Goal: Task Accomplishment & Management: Manage account settings

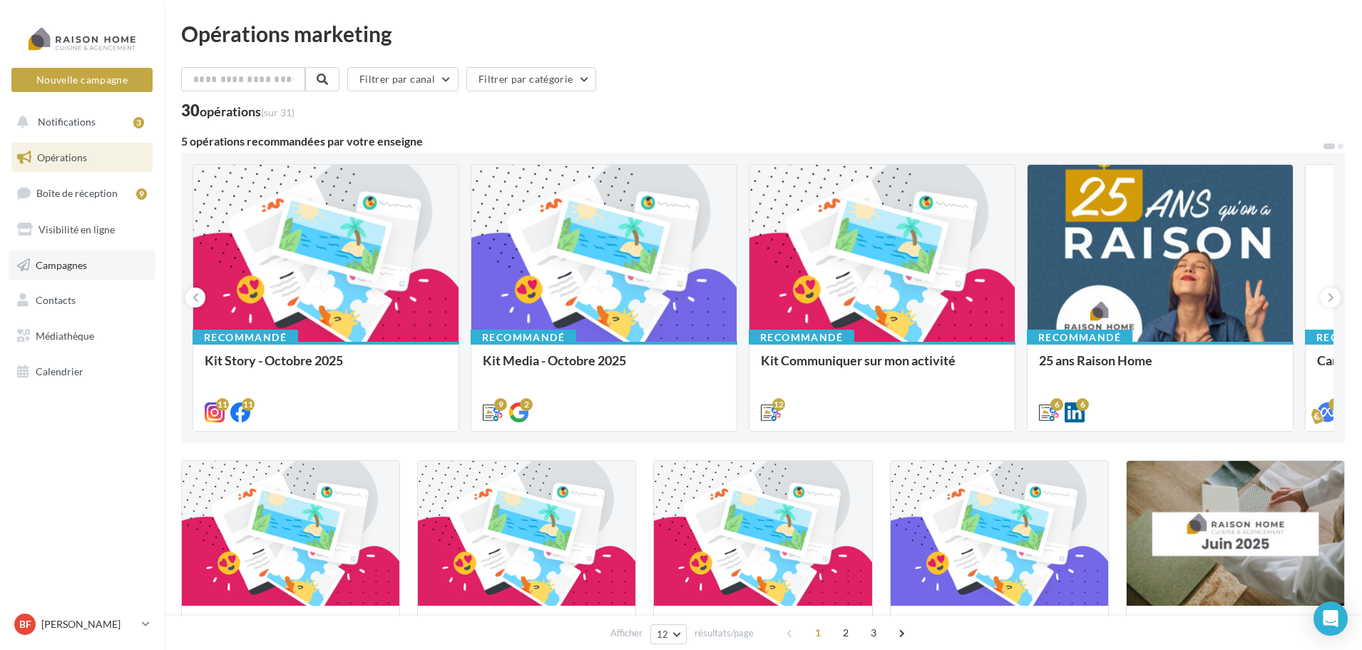
click at [81, 272] on link "Campagnes" at bounding box center [82, 265] width 147 height 30
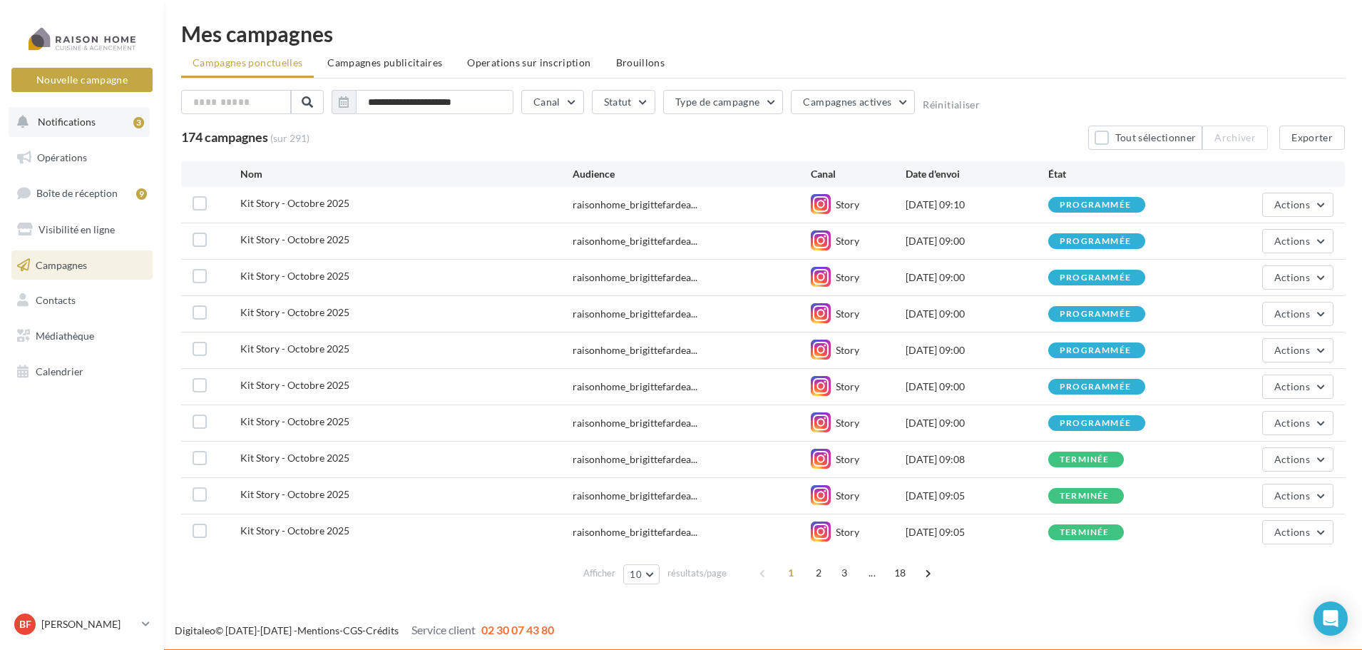
click at [110, 120] on button "Notifications 3" at bounding box center [79, 122] width 141 height 30
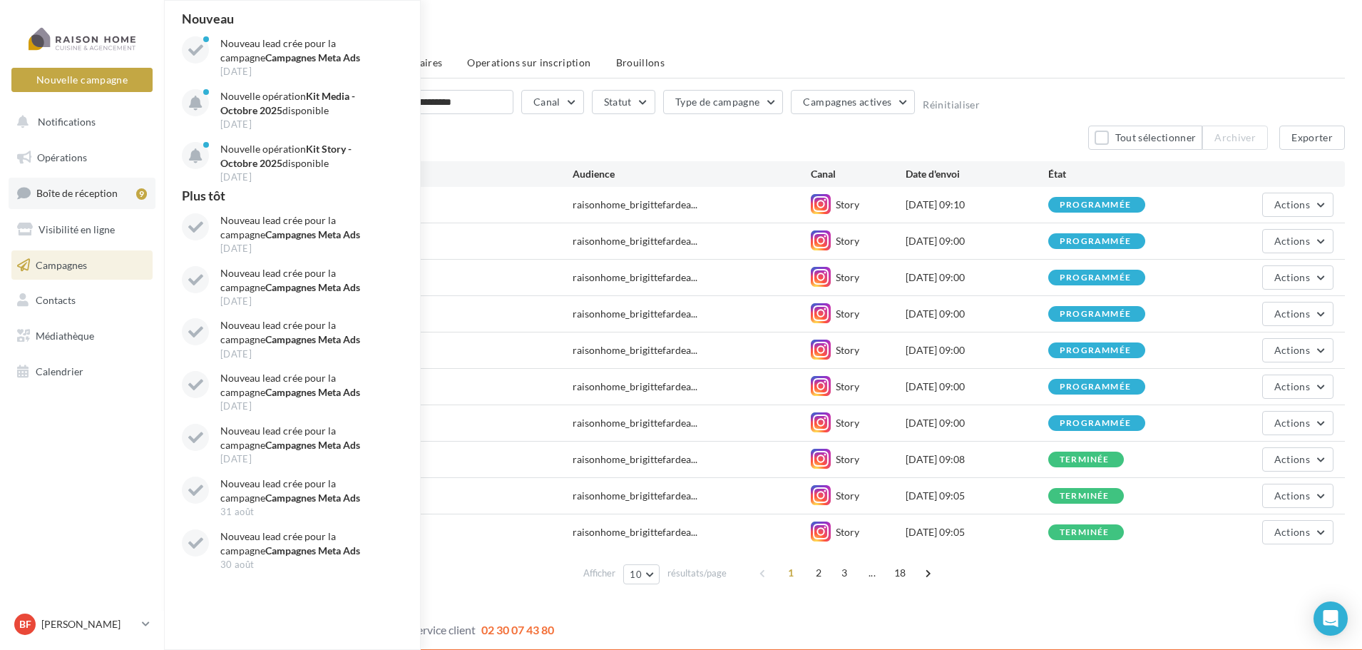
click at [108, 193] on span "Boîte de réception" at bounding box center [76, 193] width 81 height 12
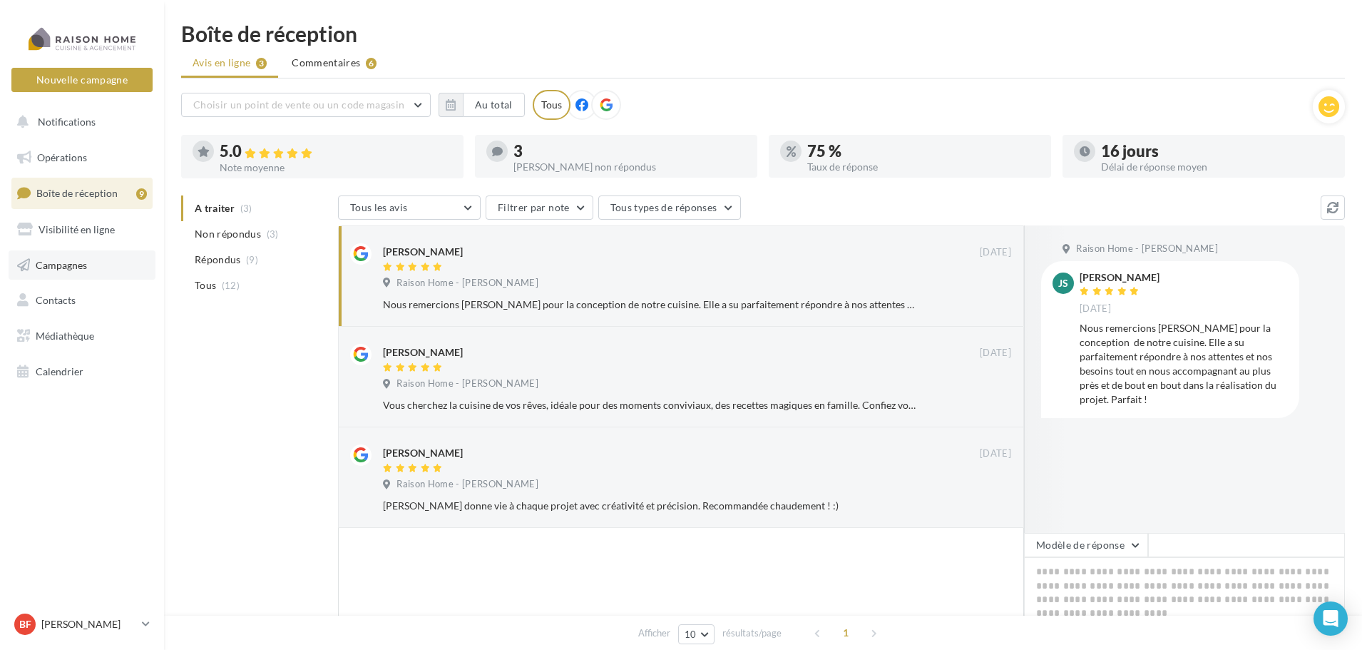
click at [73, 261] on span "Campagnes" at bounding box center [61, 264] width 51 height 12
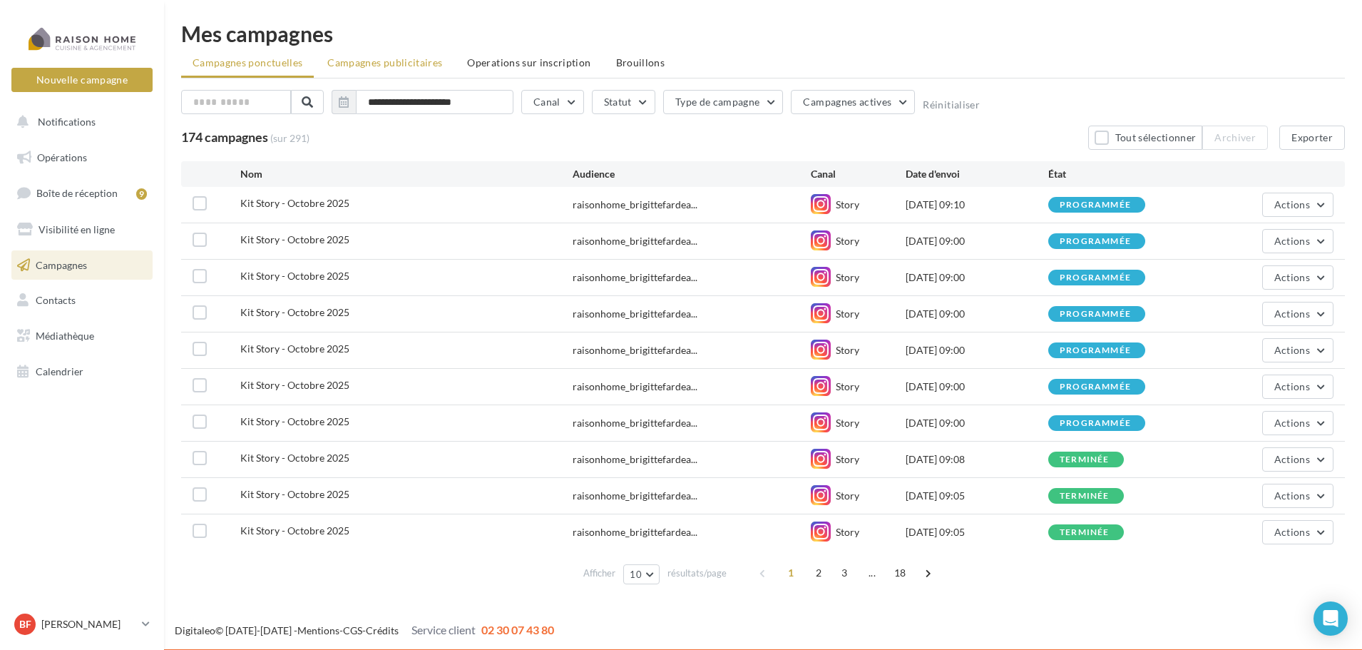
click at [404, 63] on span "Campagnes publicitaires" at bounding box center [384, 62] width 115 height 12
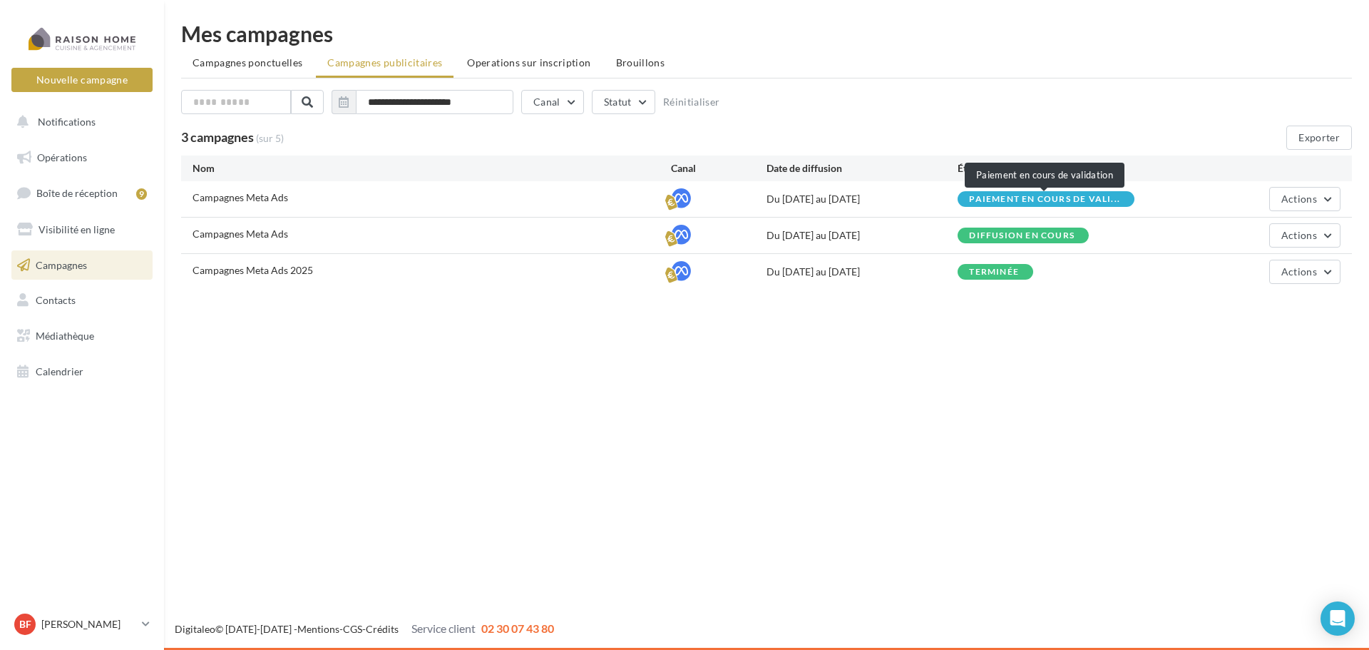
click at [1100, 198] on span "Paiement en cours de vali..." at bounding box center [1044, 199] width 151 height 9
click at [1331, 197] on button "Actions" at bounding box center [1304, 199] width 71 height 24
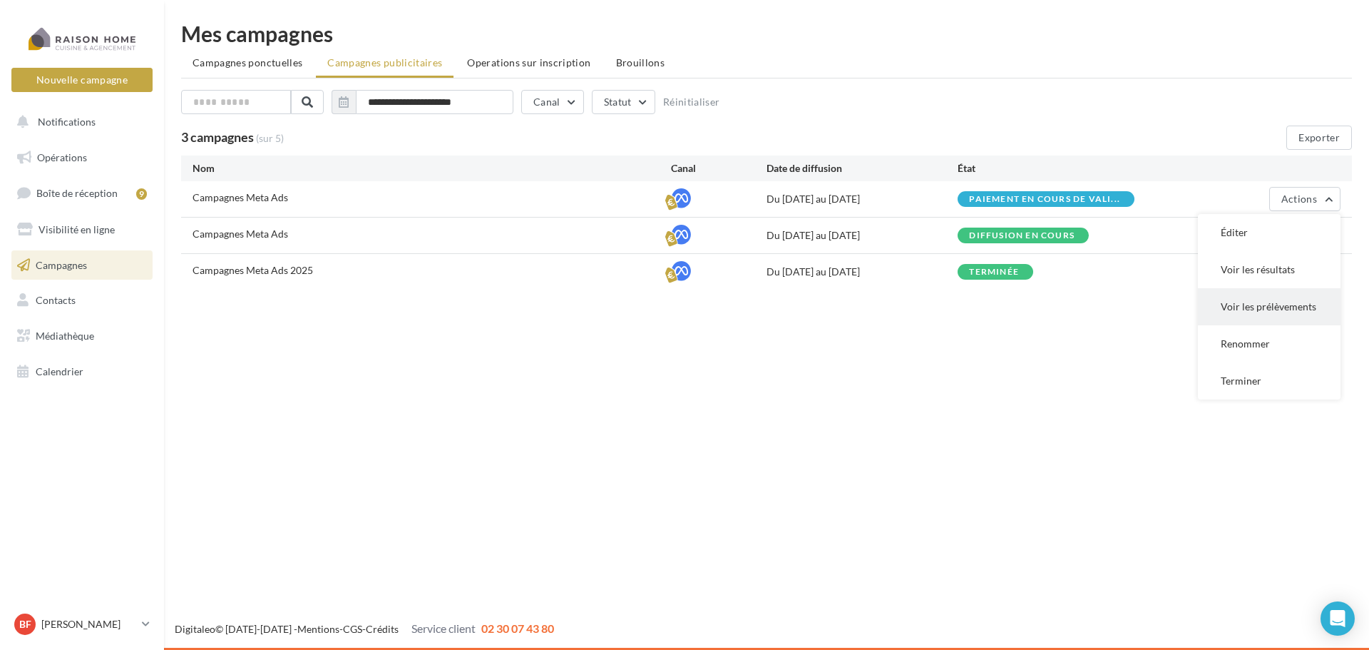
click at [1289, 294] on button "Voir les prélèvements" at bounding box center [1269, 306] width 143 height 37
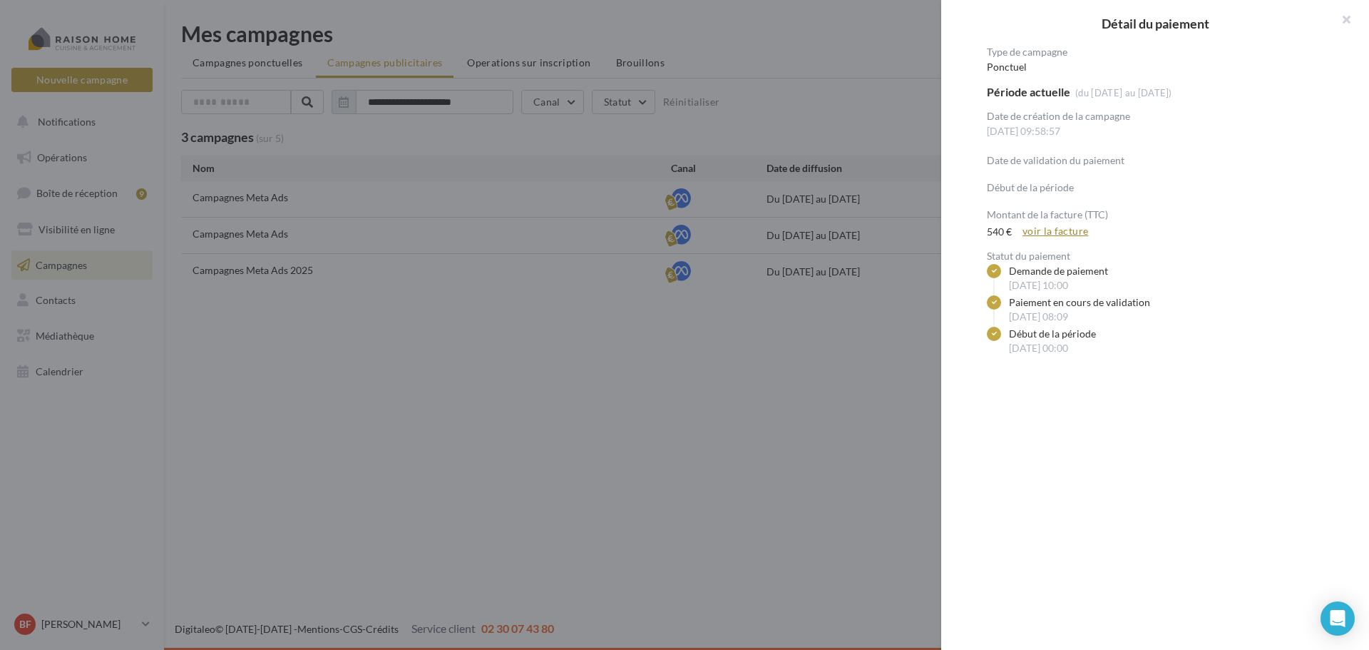
click at [1067, 232] on link "voir la facture" at bounding box center [1055, 230] width 77 height 17
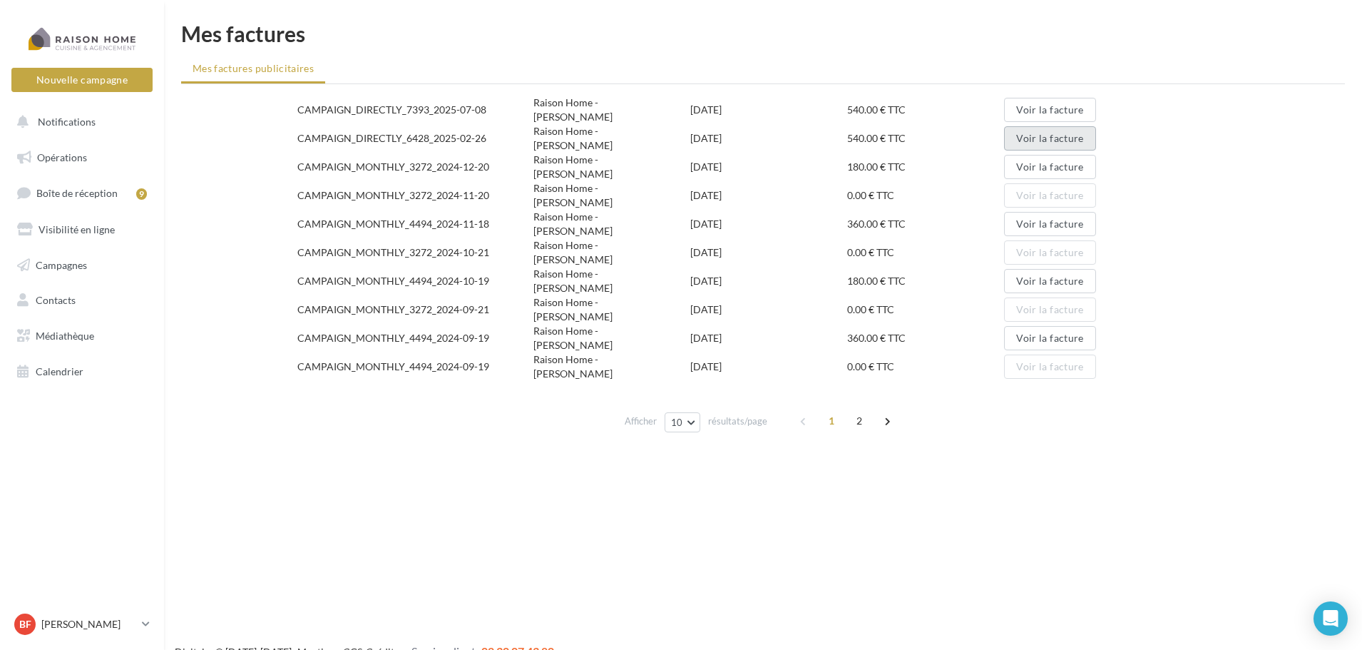
click at [1044, 133] on button "Voir la facture" at bounding box center [1049, 138] width 91 height 24
click at [1050, 106] on button "Voir la facture" at bounding box center [1049, 110] width 91 height 24
click at [103, 623] on p "[PERSON_NAME]" at bounding box center [88, 624] width 95 height 14
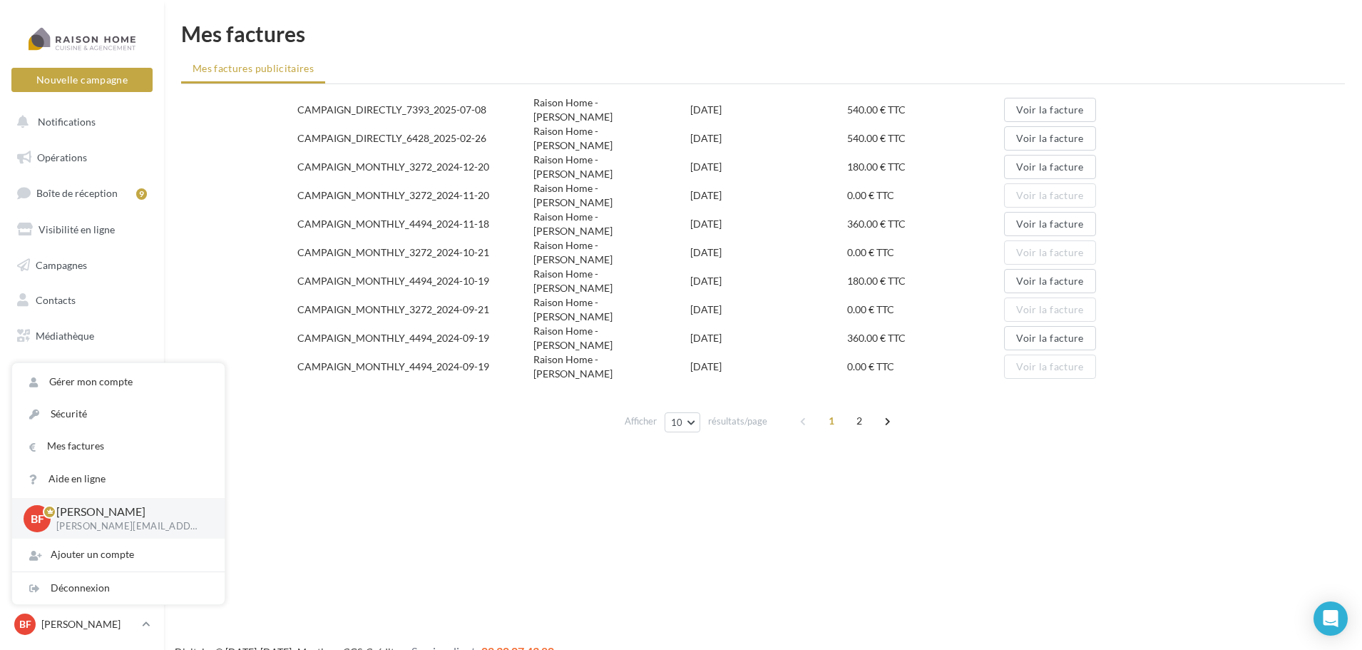
click at [64, 511] on icon at bounding box center [56, 511] width 18 height 7
click at [37, 516] on span "BF" at bounding box center [38, 518] width 14 height 16
click at [90, 520] on p "[PERSON_NAME][EMAIL_ADDRESS][DOMAIN_NAME]" at bounding box center [128, 526] width 145 height 13
click at [171, 523] on p "[PERSON_NAME][EMAIL_ADDRESS][DOMAIN_NAME]" at bounding box center [128, 526] width 145 height 13
click at [147, 383] on link "Gérer mon compte" at bounding box center [118, 382] width 212 height 32
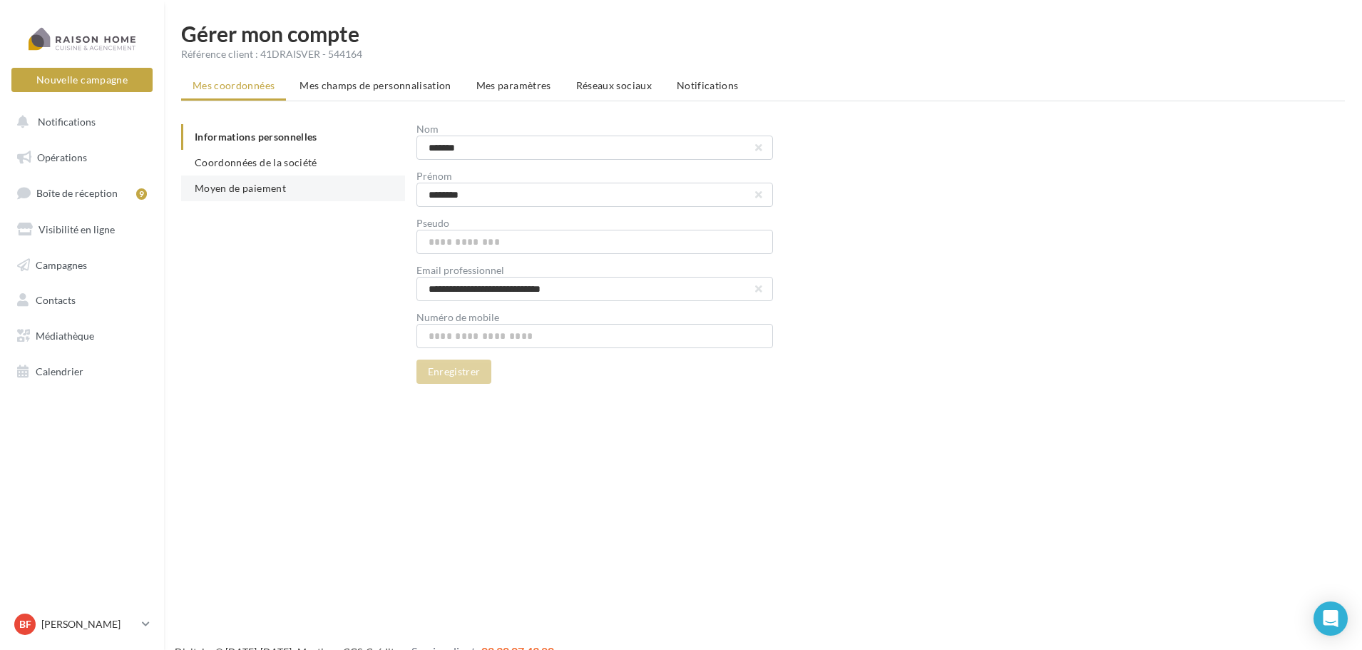
click at [287, 191] on li "Moyen de paiement" at bounding box center [293, 188] width 224 height 26
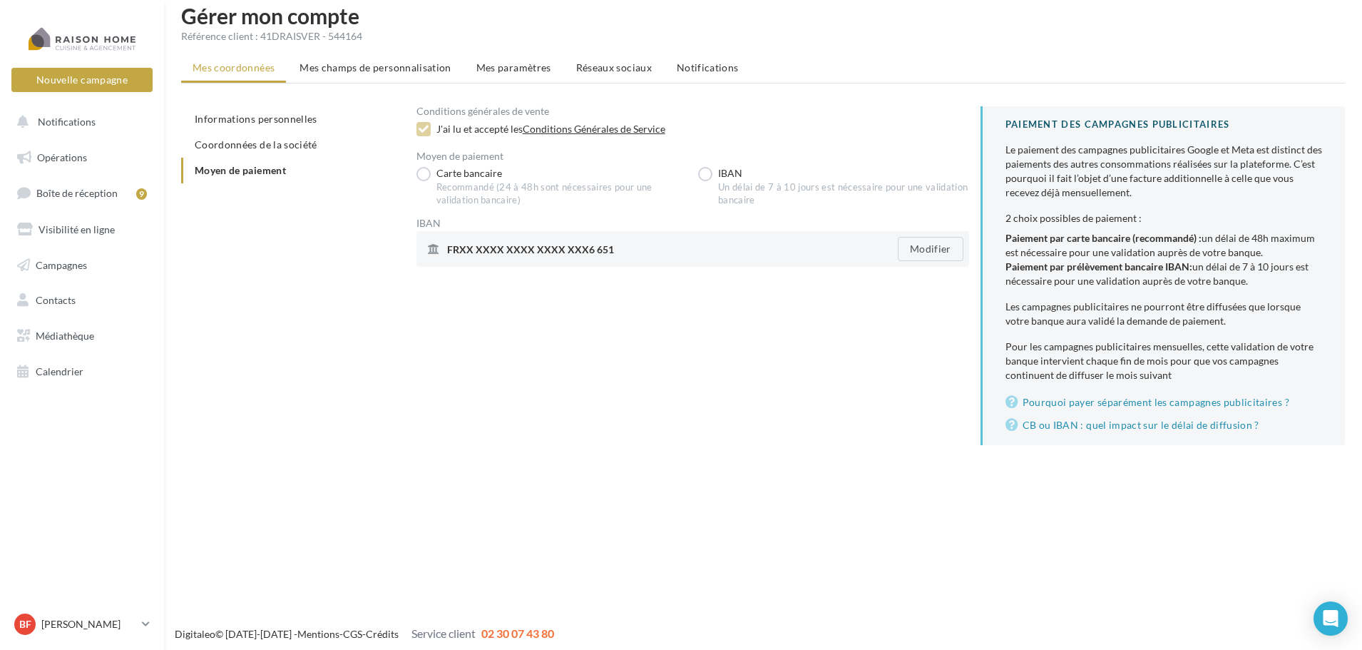
scroll to position [23, 0]
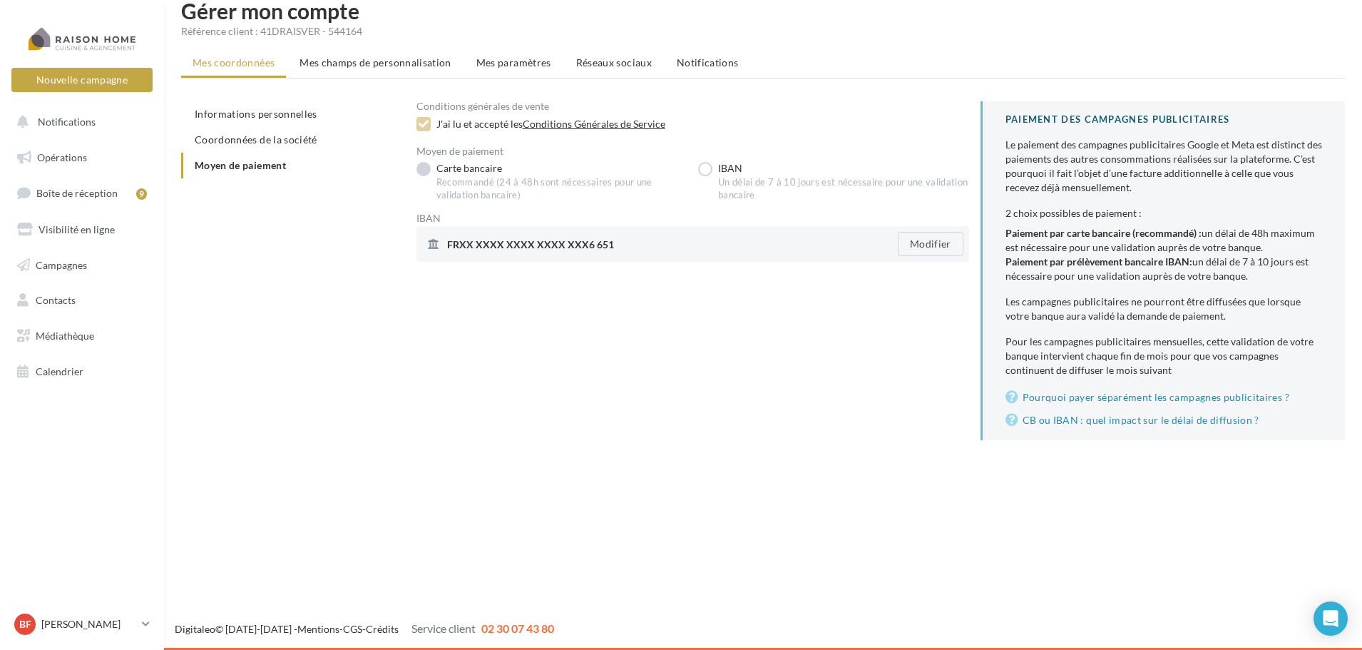
click at [424, 165] on label "Carte bancaire Recommandé (24 à 48h sont nécessaires pour une validation bancai…" at bounding box center [551, 182] width 271 height 40
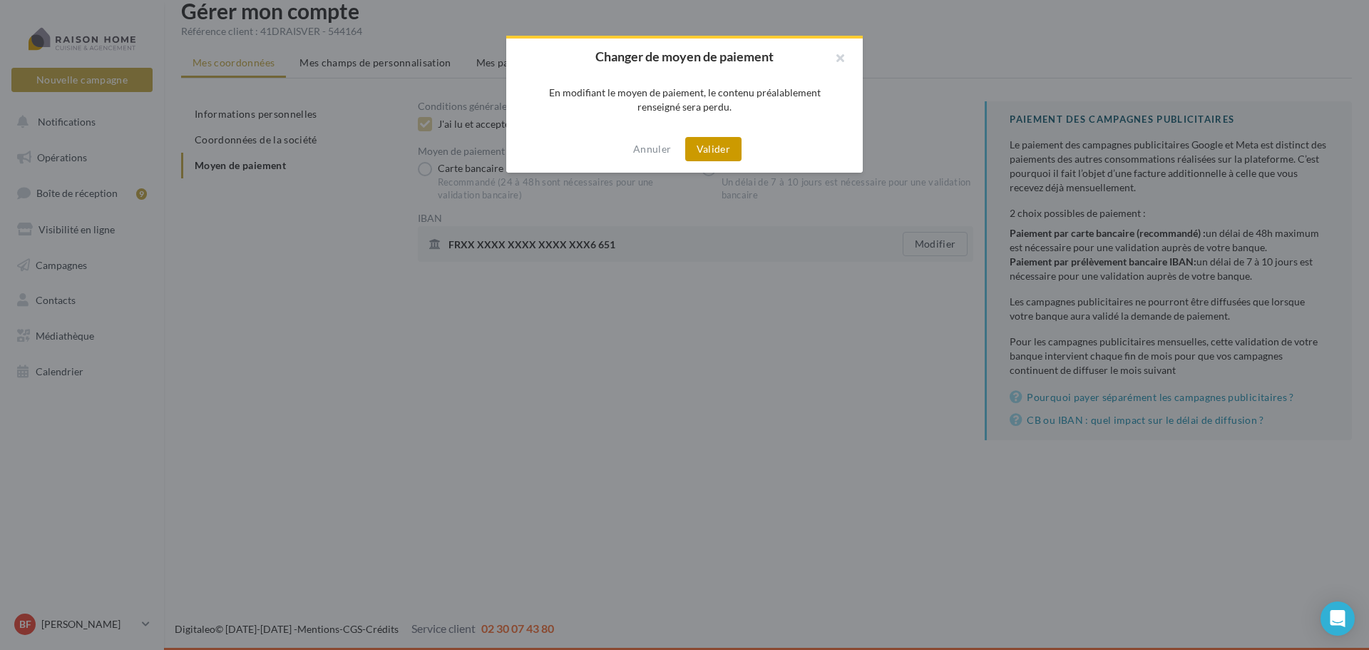
click at [728, 145] on button "Valider" at bounding box center [713, 149] width 56 height 24
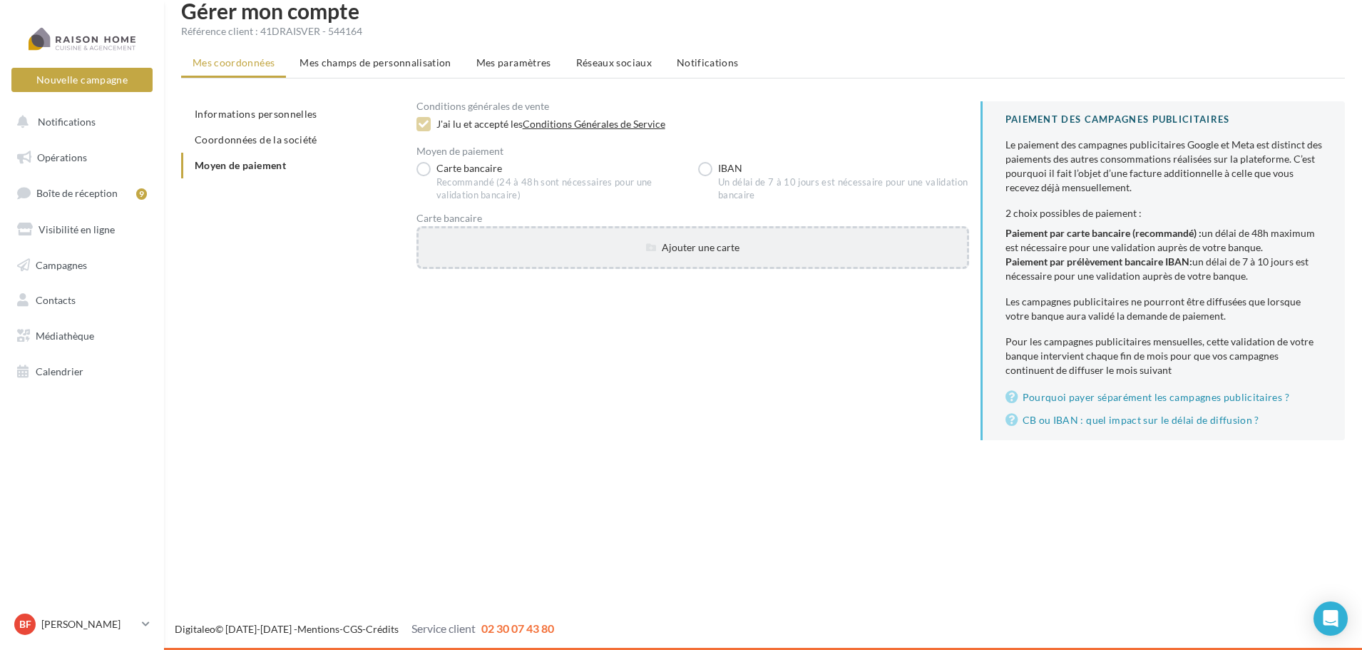
click at [693, 246] on div "Ajouter une carte" at bounding box center [693, 247] width 548 height 14
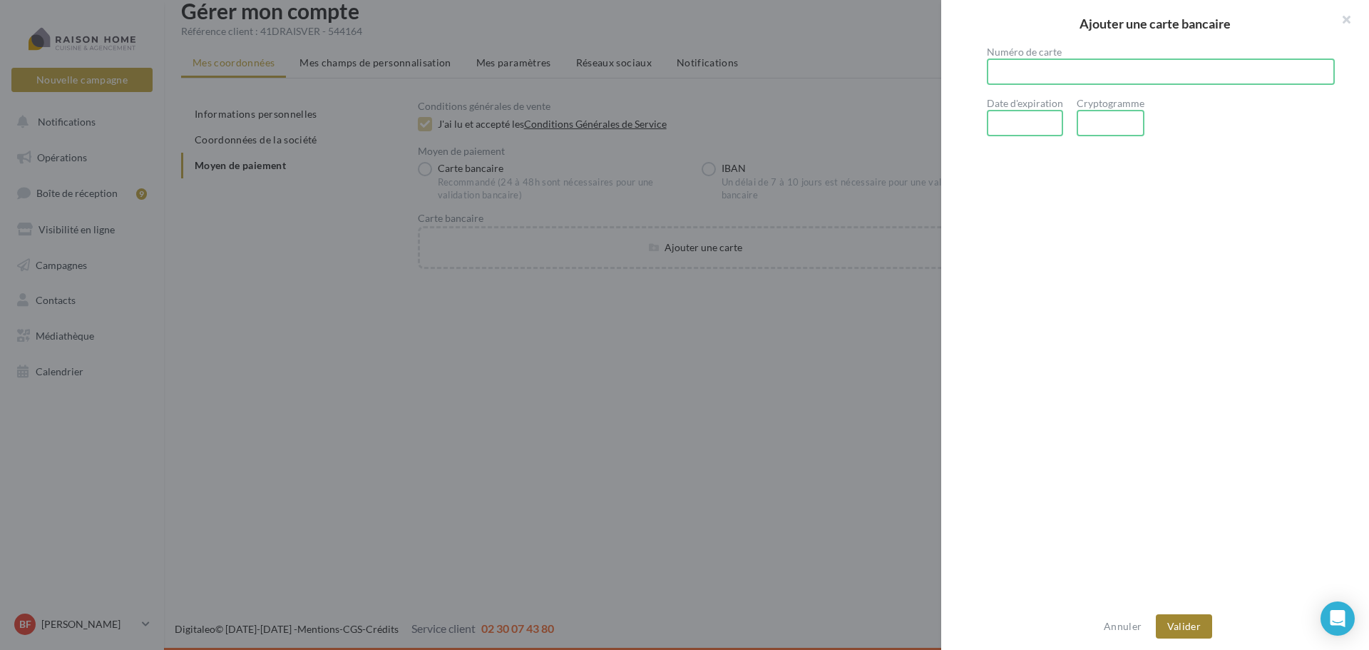
click at [1206, 623] on button "Valider" at bounding box center [1184, 626] width 56 height 24
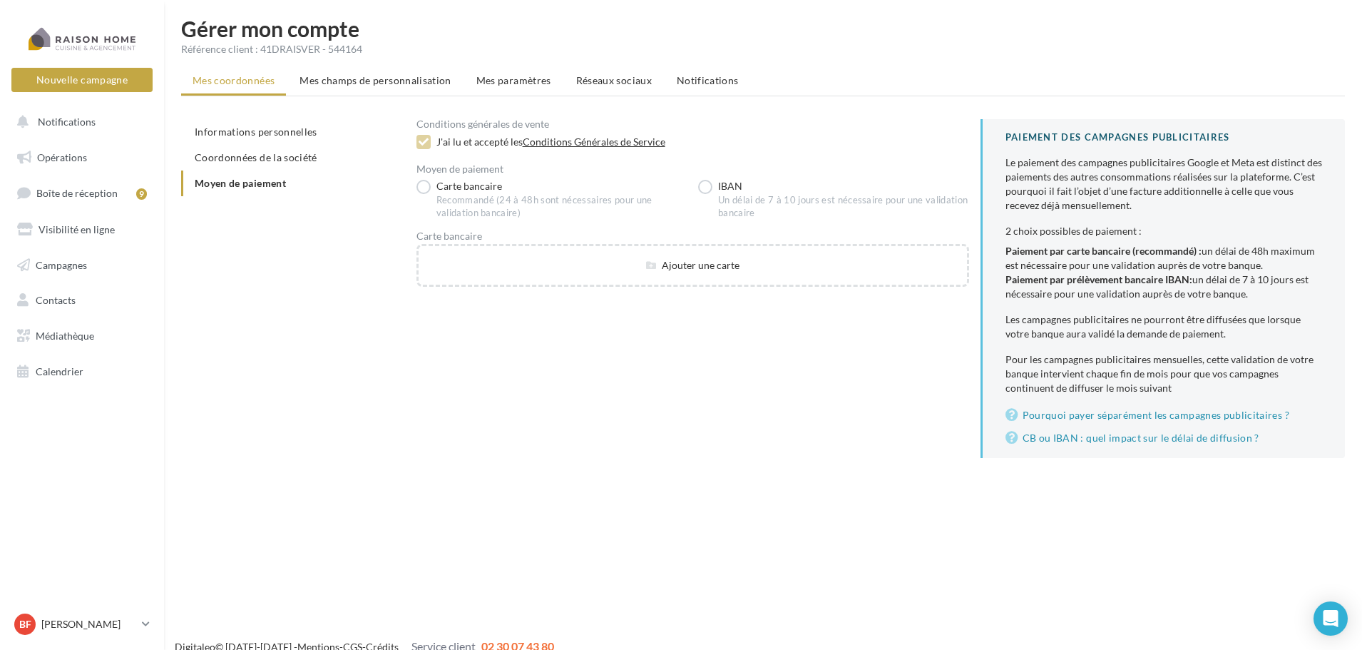
scroll to position [0, 0]
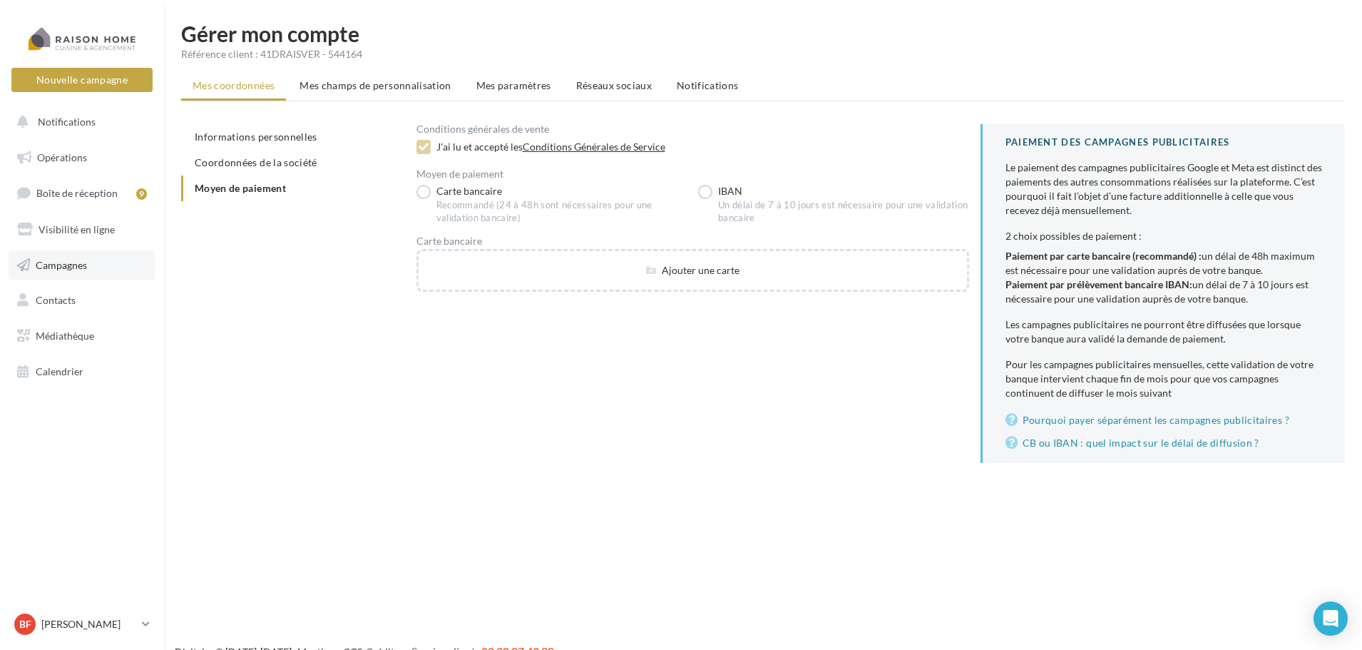
click at [66, 262] on span "Campagnes" at bounding box center [61, 264] width 51 height 12
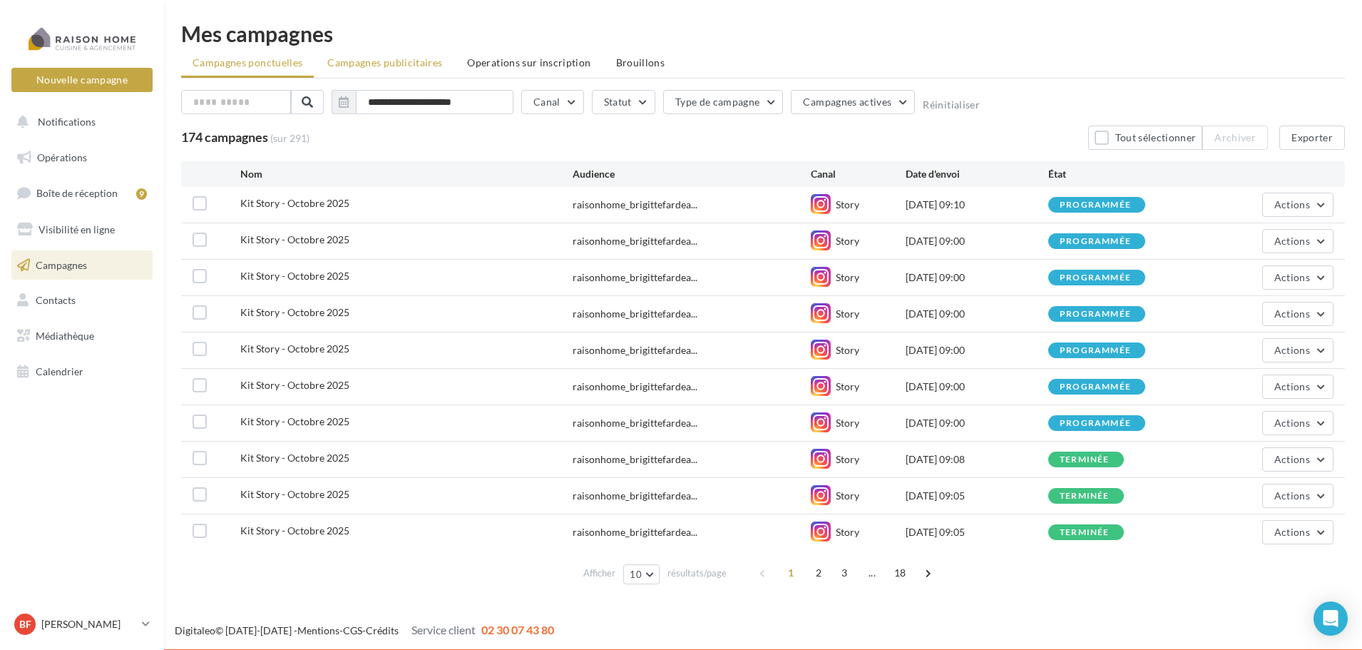
click at [379, 63] on span "Campagnes publicitaires" at bounding box center [384, 62] width 115 height 12
